Goal: Task Accomplishment & Management: Use online tool/utility

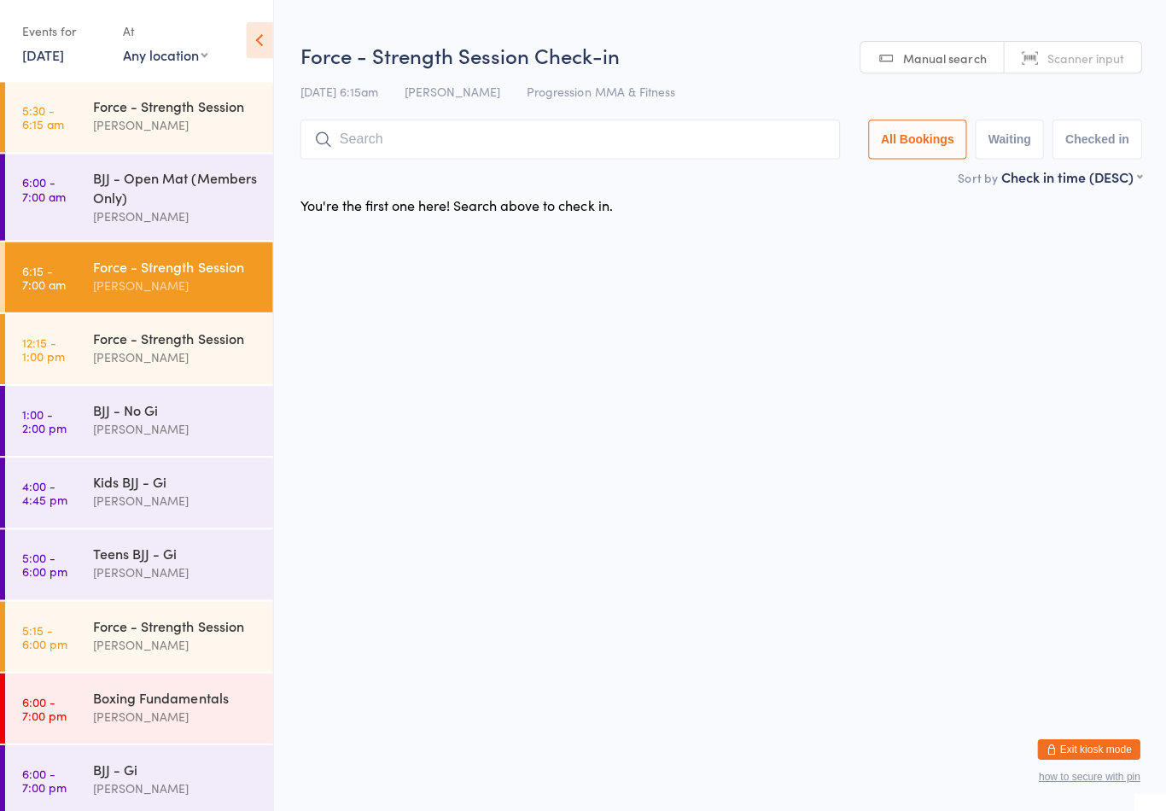
click at [377, 131] on input "search" at bounding box center [569, 140] width 539 height 39
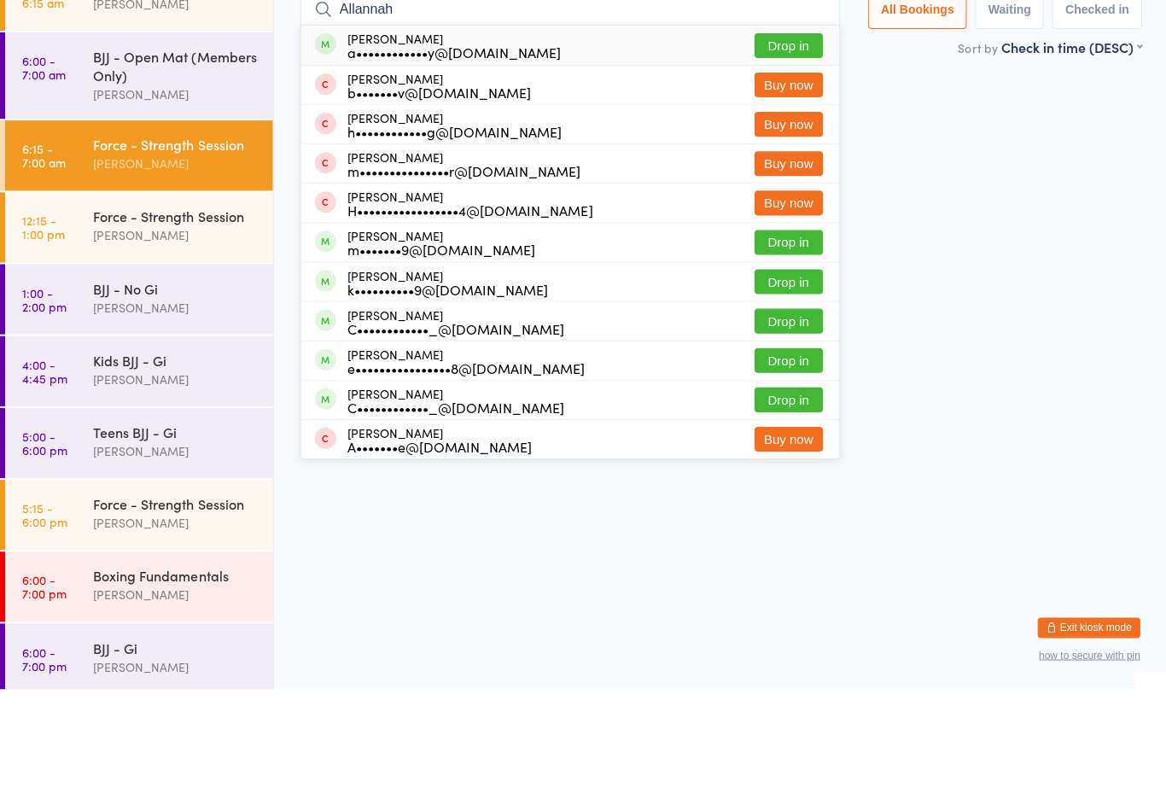
type input "Allannah"
click at [779, 156] on button "Drop in" at bounding box center [787, 168] width 68 height 25
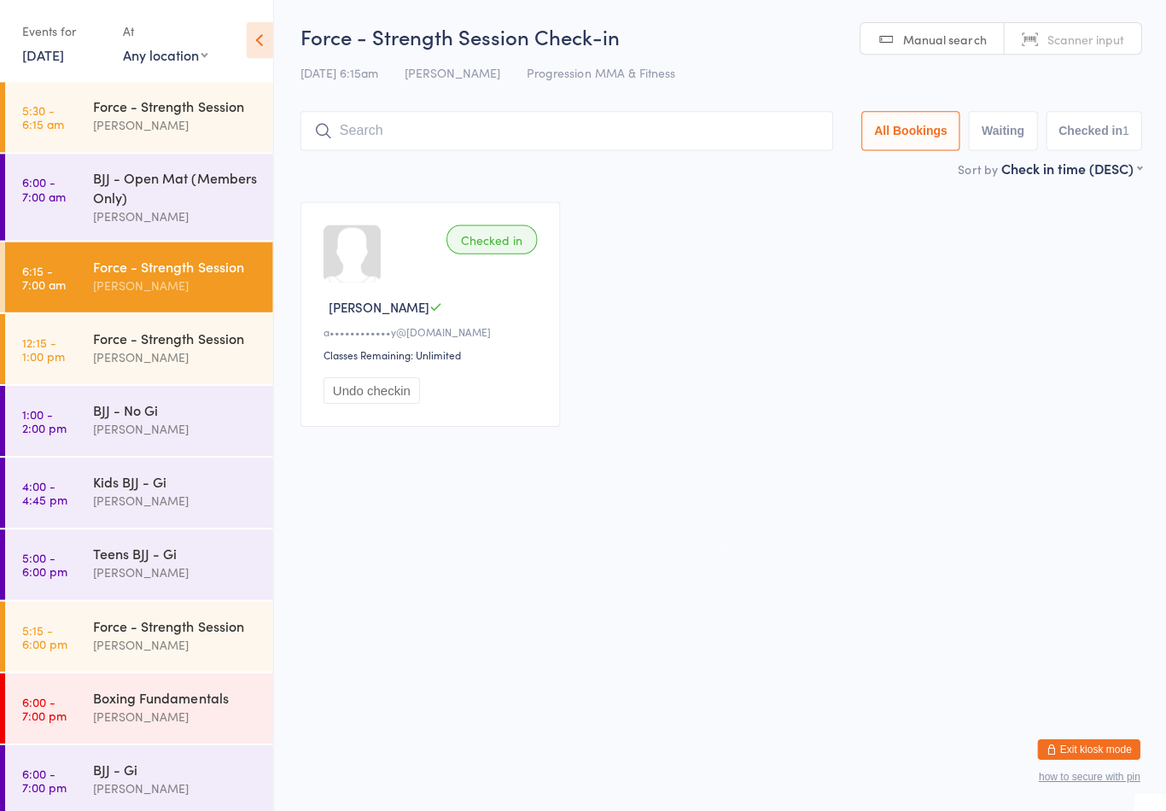
click at [462, 132] on input "search" at bounding box center [566, 132] width 532 height 39
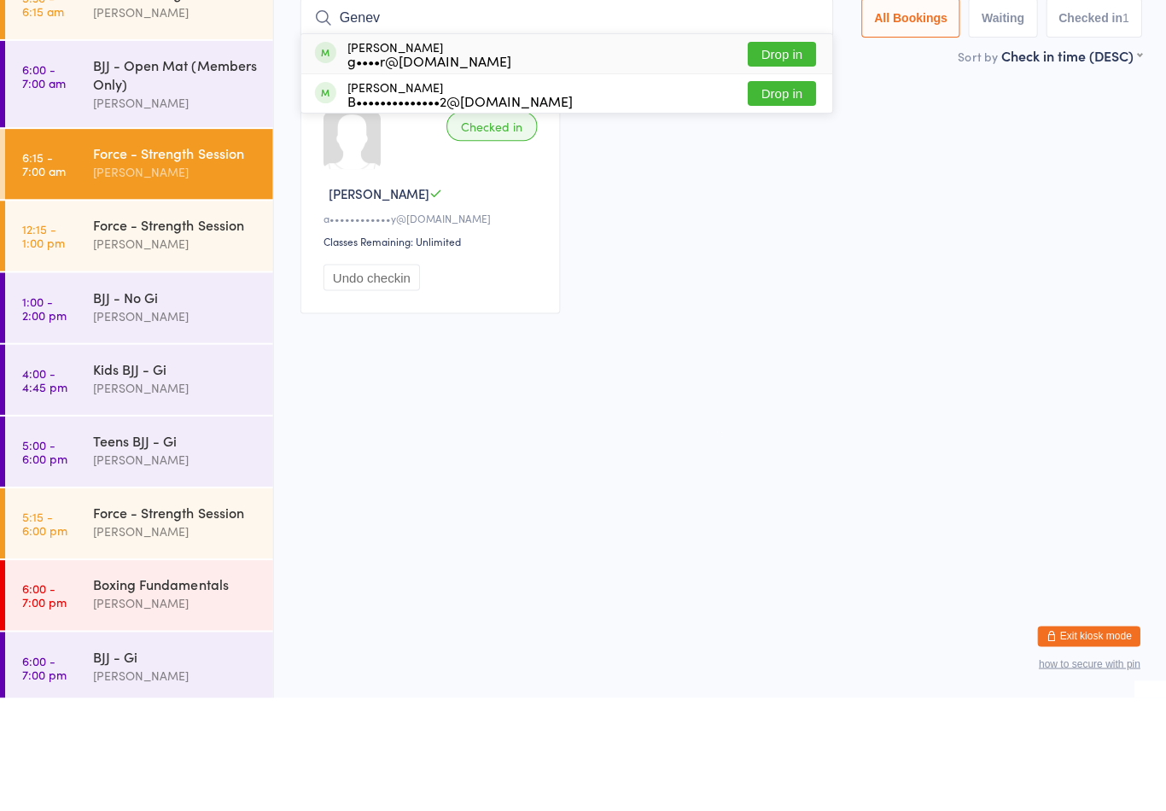
type input "Genev"
click at [780, 156] on button "Drop in" at bounding box center [780, 168] width 68 height 25
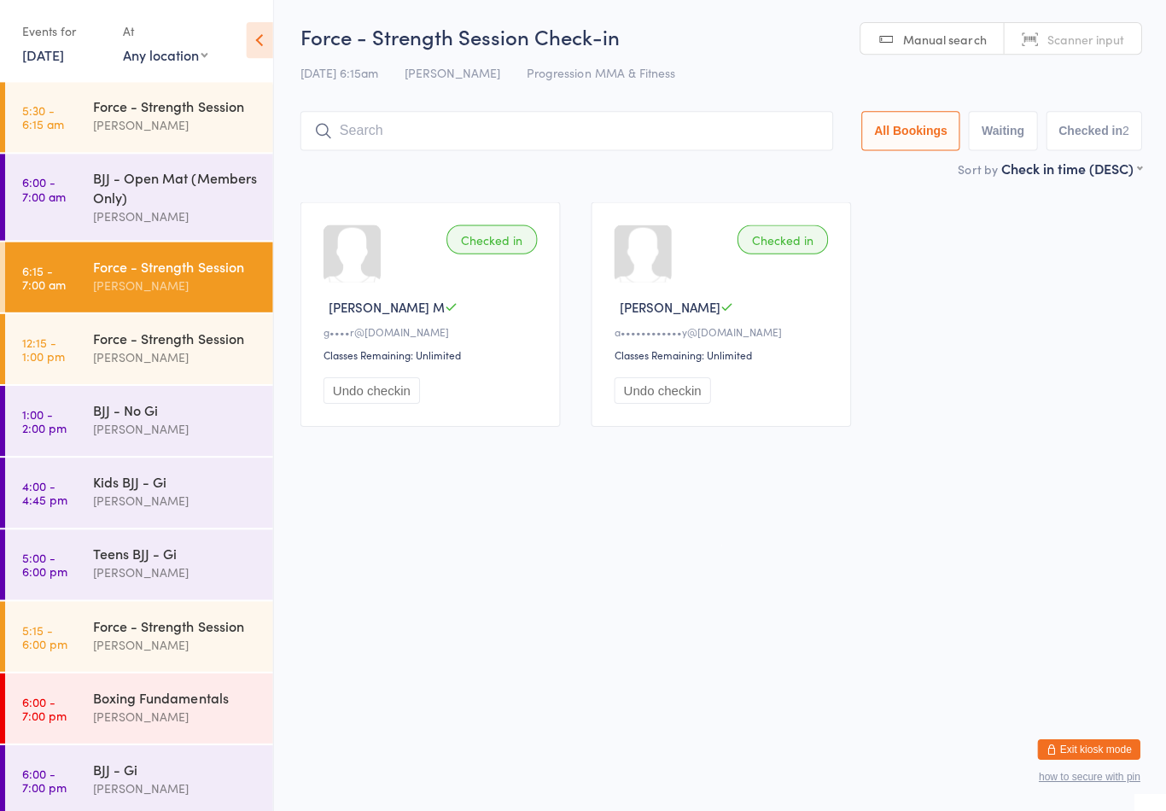
click at [364, 108] on div "Force - Strength Session Check-in [DATE] 6:15am [PERSON_NAME] Progression MMA &…" at bounding box center [720, 92] width 840 height 137
click at [382, 134] on input "search" at bounding box center [566, 132] width 532 height 39
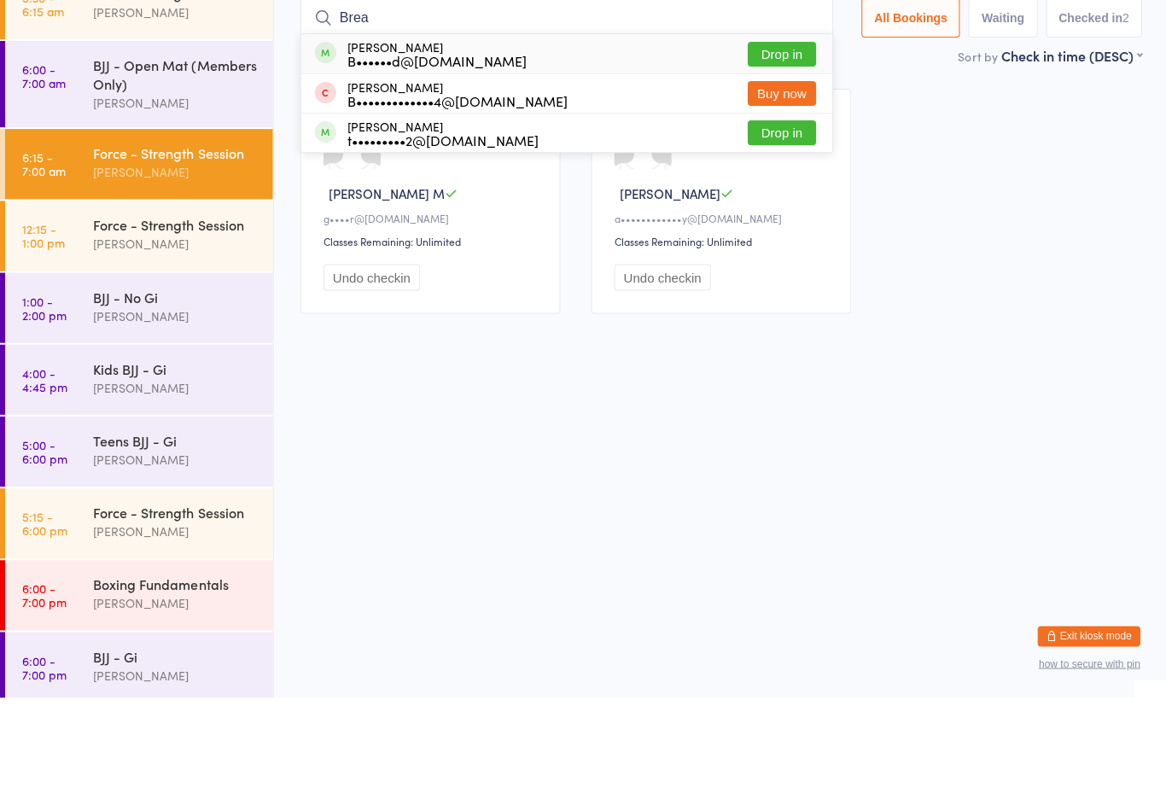
type input "Brea"
click at [767, 156] on button "Drop in" at bounding box center [780, 168] width 68 height 25
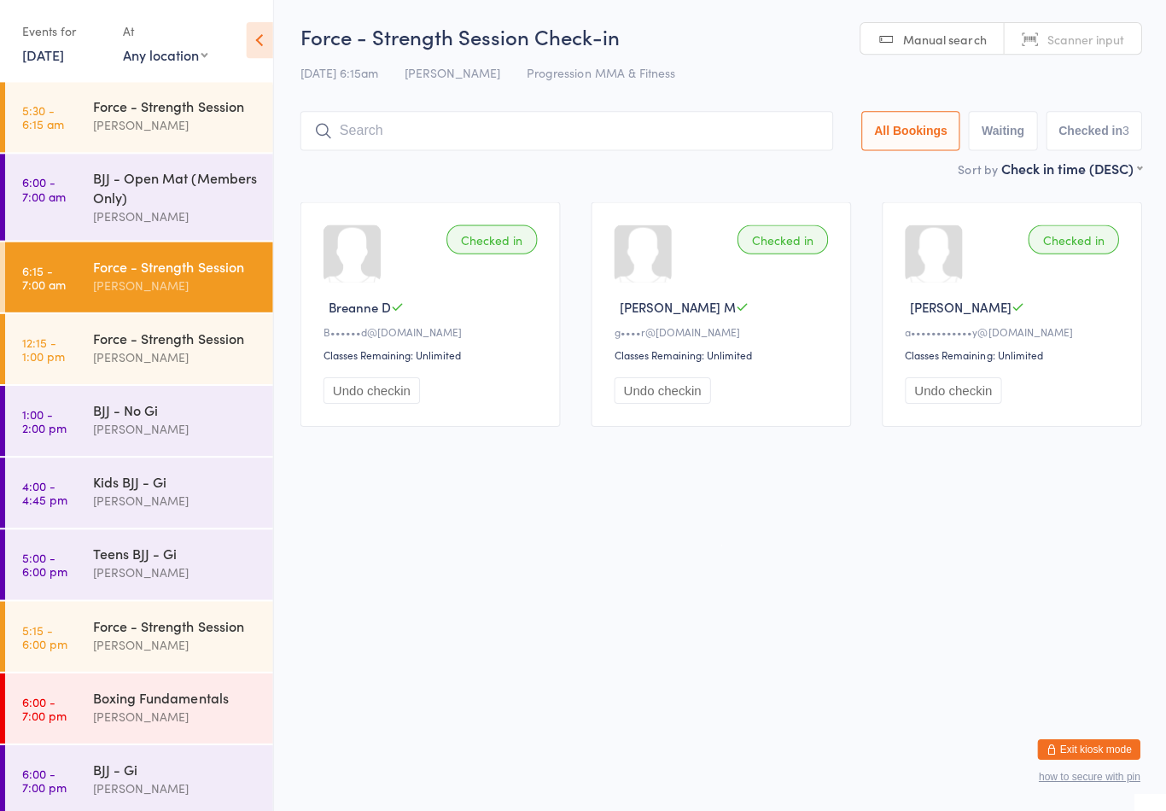
click at [662, 115] on input "search" at bounding box center [566, 132] width 532 height 39
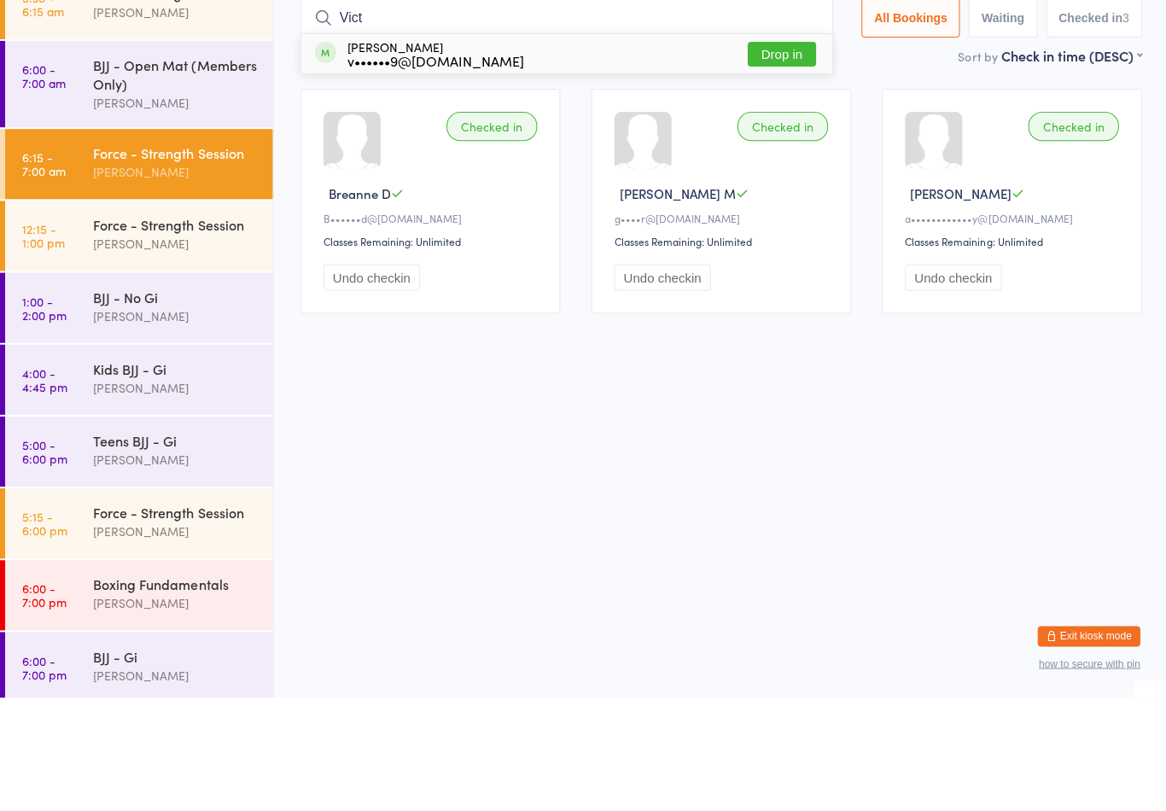
type input "Vict"
click at [773, 156] on button "Drop in" at bounding box center [780, 168] width 68 height 25
